Goal: Use online tool/utility: Utilize a website feature to perform a specific function

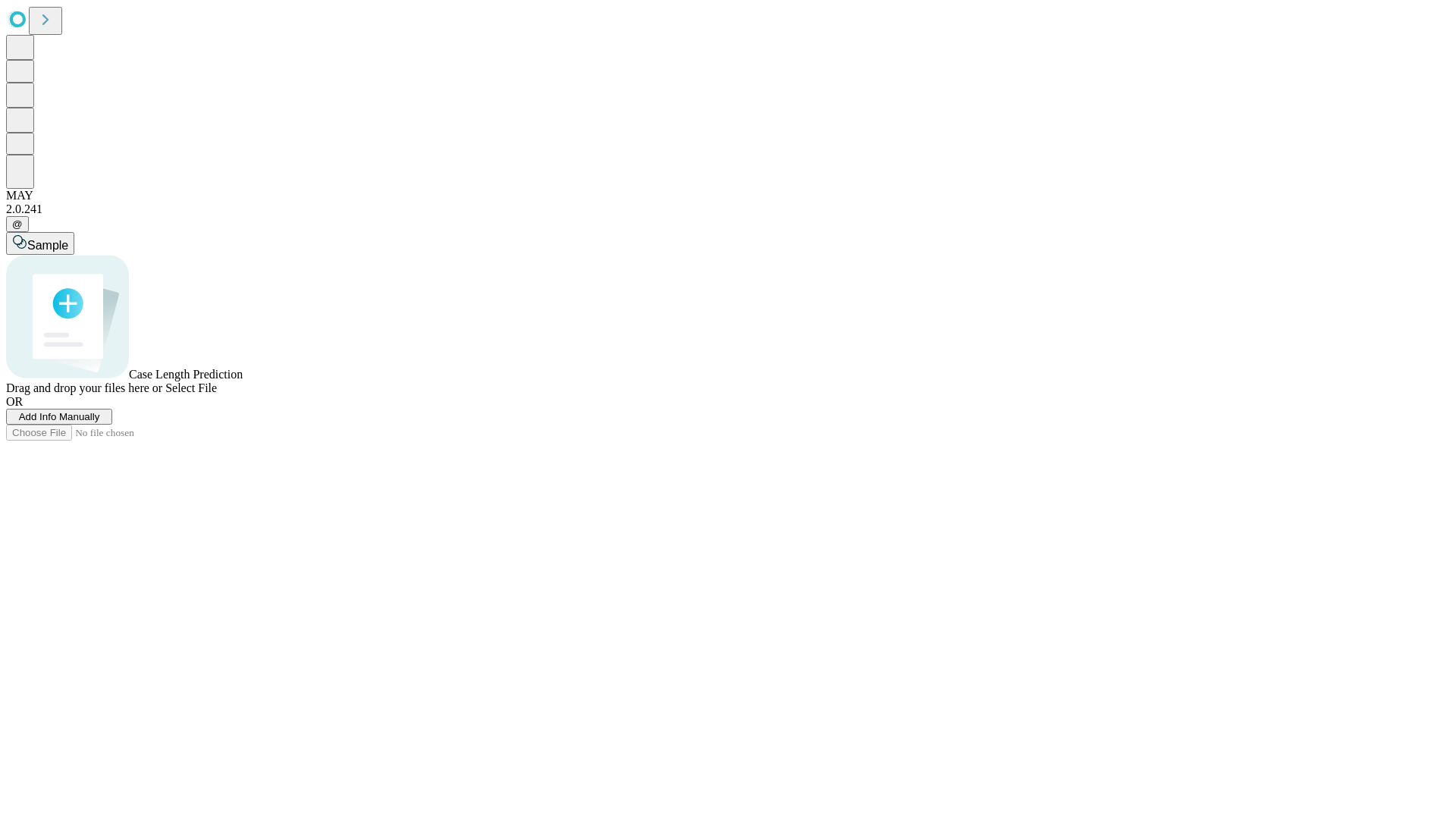
click at [216, 394] on span "Select File" at bounding box center [191, 388] width 51 height 13
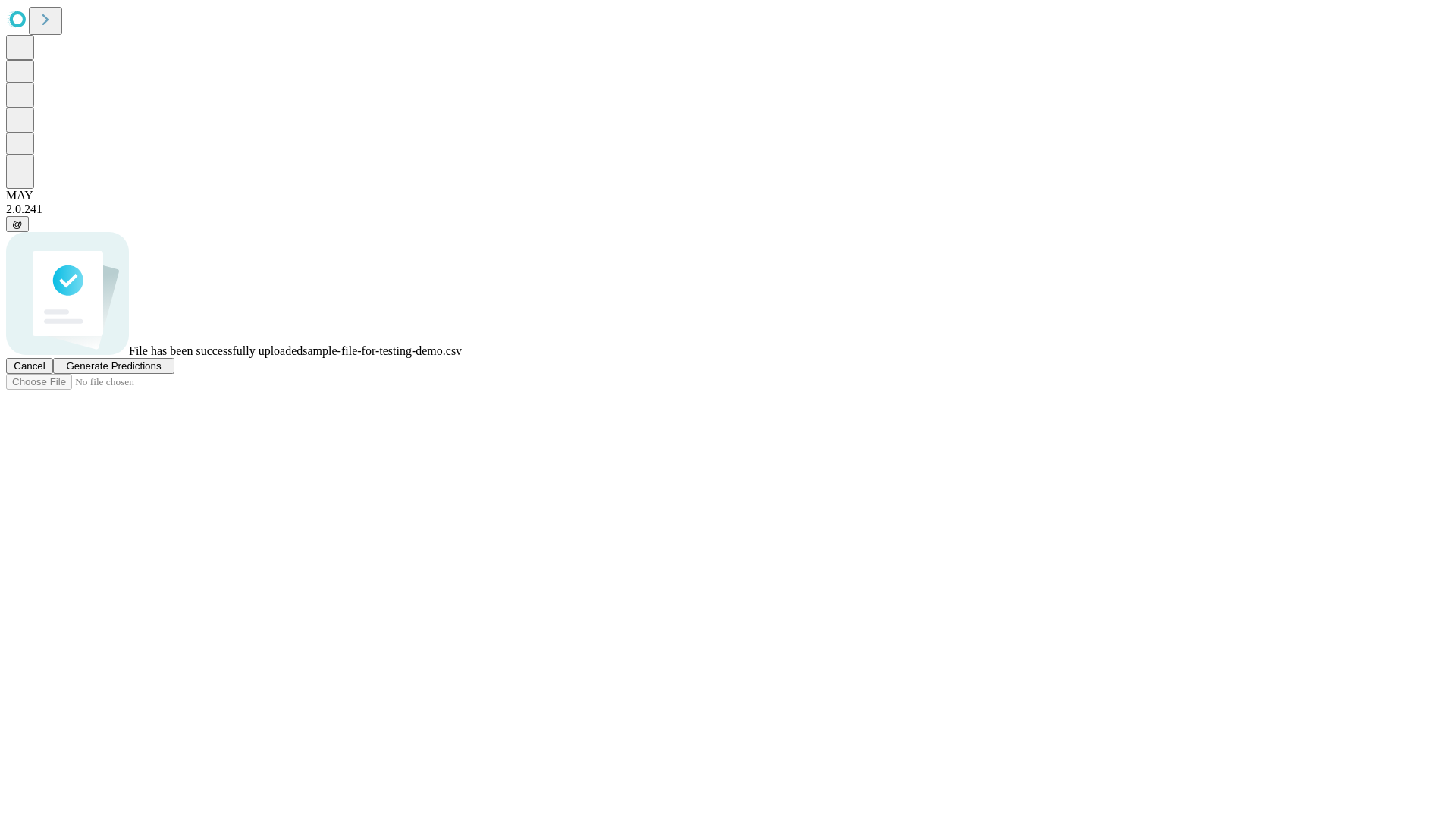
click at [161, 372] on span "Generate Predictions" at bounding box center [113, 366] width 95 height 12
